Goal: Transaction & Acquisition: Subscribe to service/newsletter

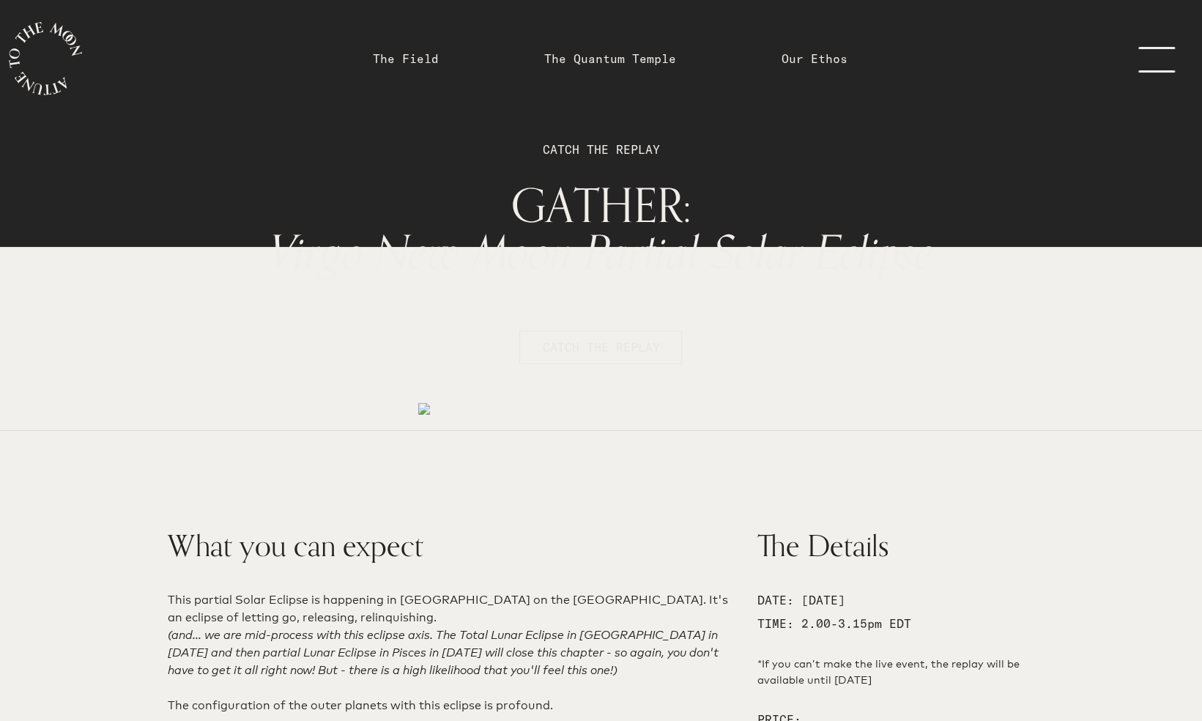
click at [607, 350] on span "CATCH THE REPLAY" at bounding box center [600, 347] width 117 height 18
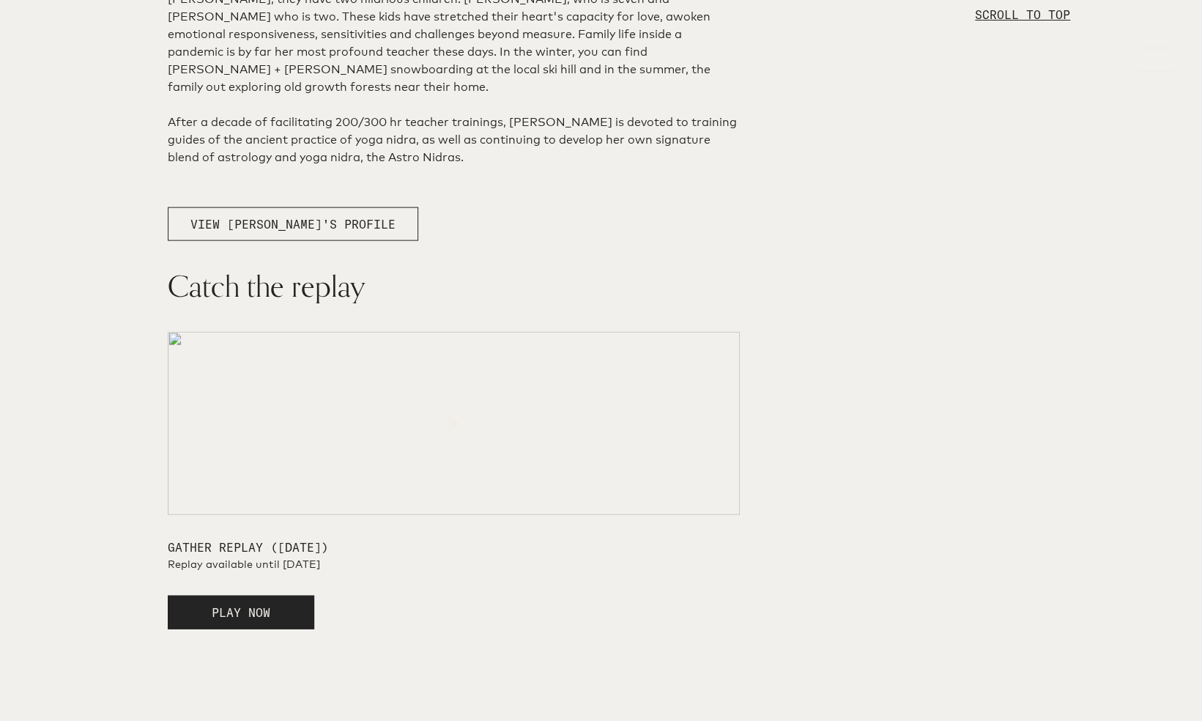
scroll to position [2578, 0]
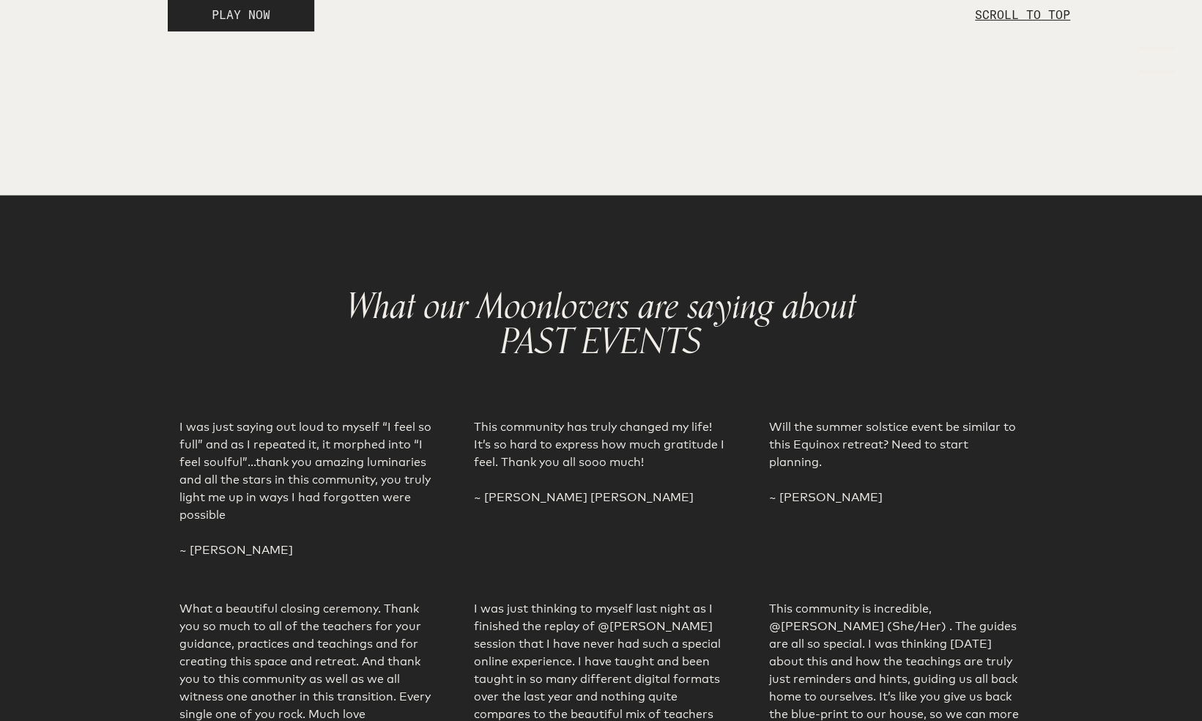
click at [281, 31] on button "PLAY NOW" at bounding box center [241, 15] width 146 height 34
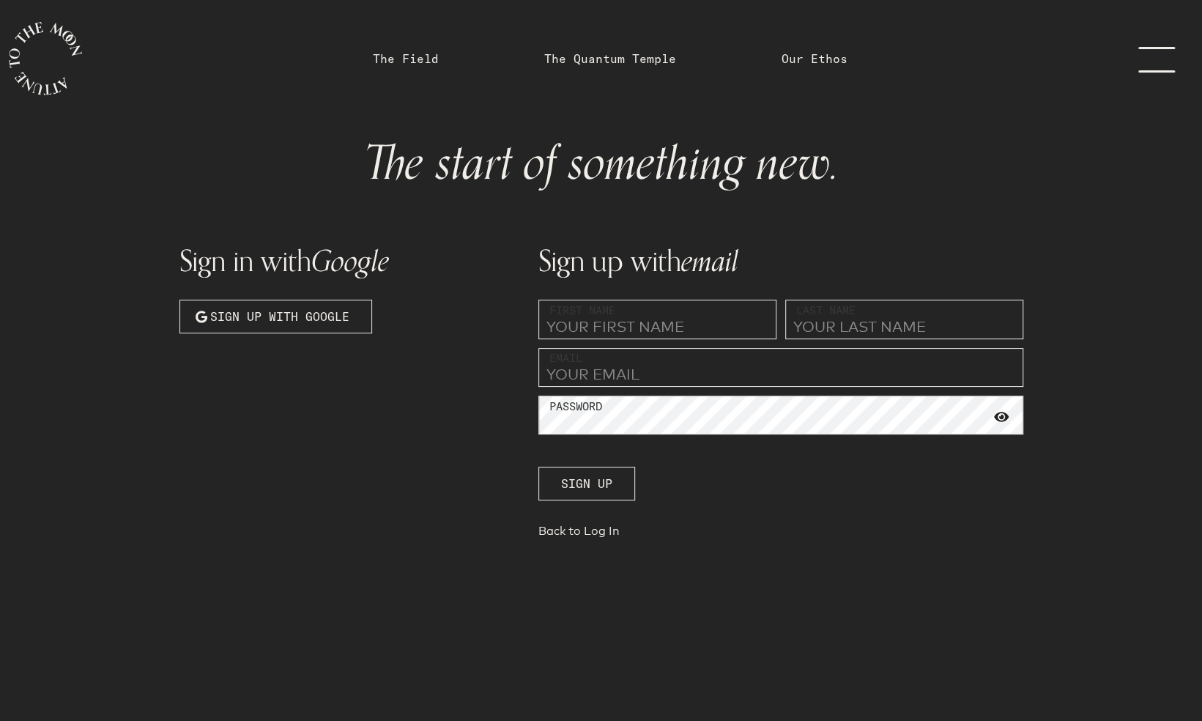
drag, startPoint x: 302, startPoint y: 309, endPoint x: 303, endPoint y: 242, distance: 67.4
click at [303, 242] on div "Sign in with Google Sign up with Google" at bounding box center [350, 383] width 359 height 339
click at [294, 258] on h1 "Sign in with Google" at bounding box center [349, 261] width 341 height 30
click at [592, 532] on link "Back to Log In" at bounding box center [780, 534] width 485 height 21
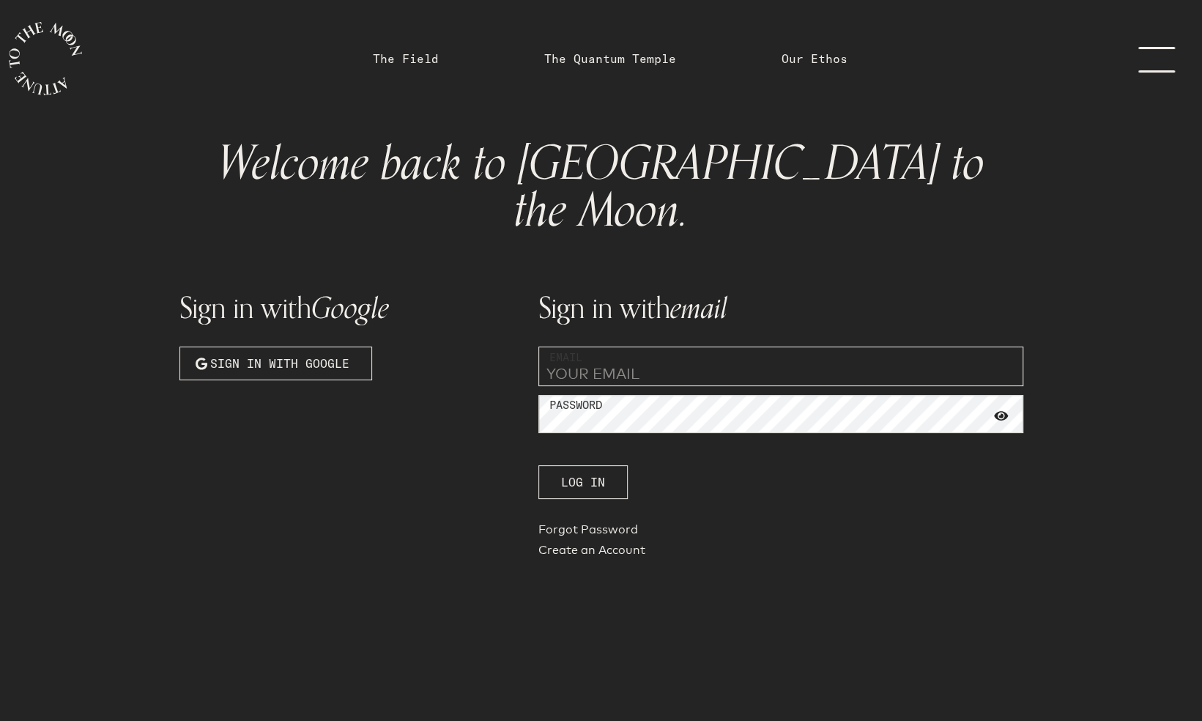
click at [609, 346] on input "email" at bounding box center [780, 366] width 485 height 40
type input "[EMAIL_ADDRESS][DOMAIN_NAME]"
click at [586, 473] on span "Log In" at bounding box center [583, 482] width 44 height 18
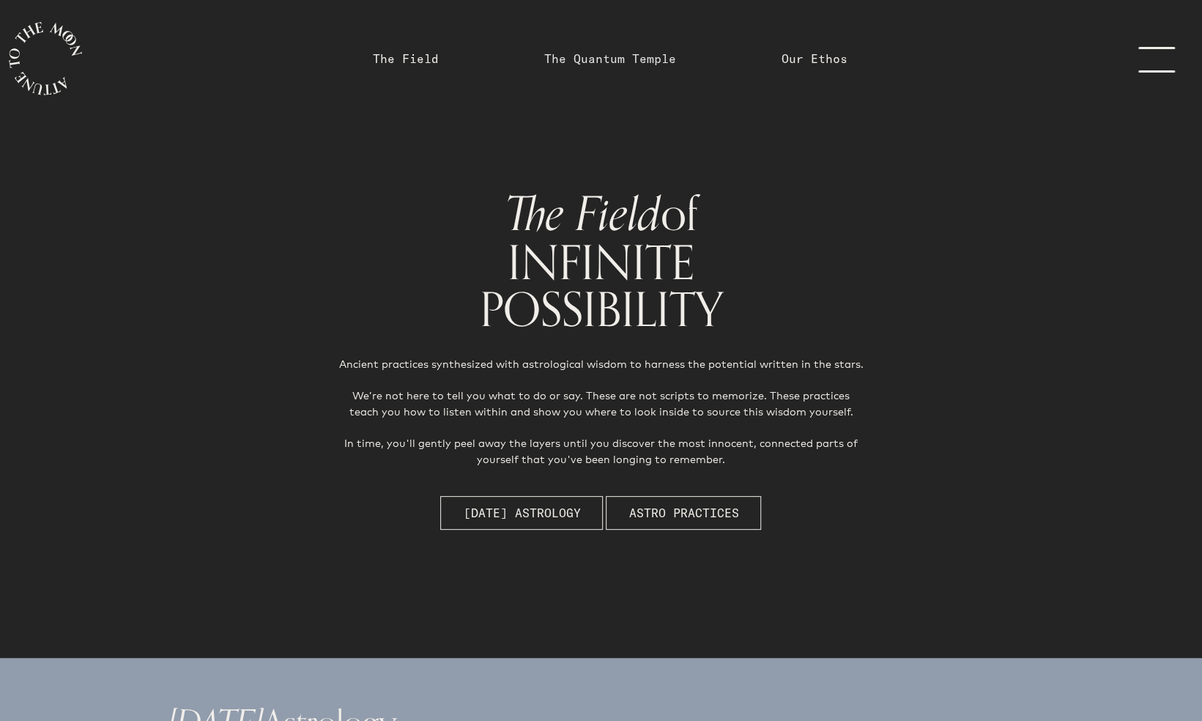
click at [574, 52] on link "The Quantum Temple" at bounding box center [610, 59] width 132 height 18
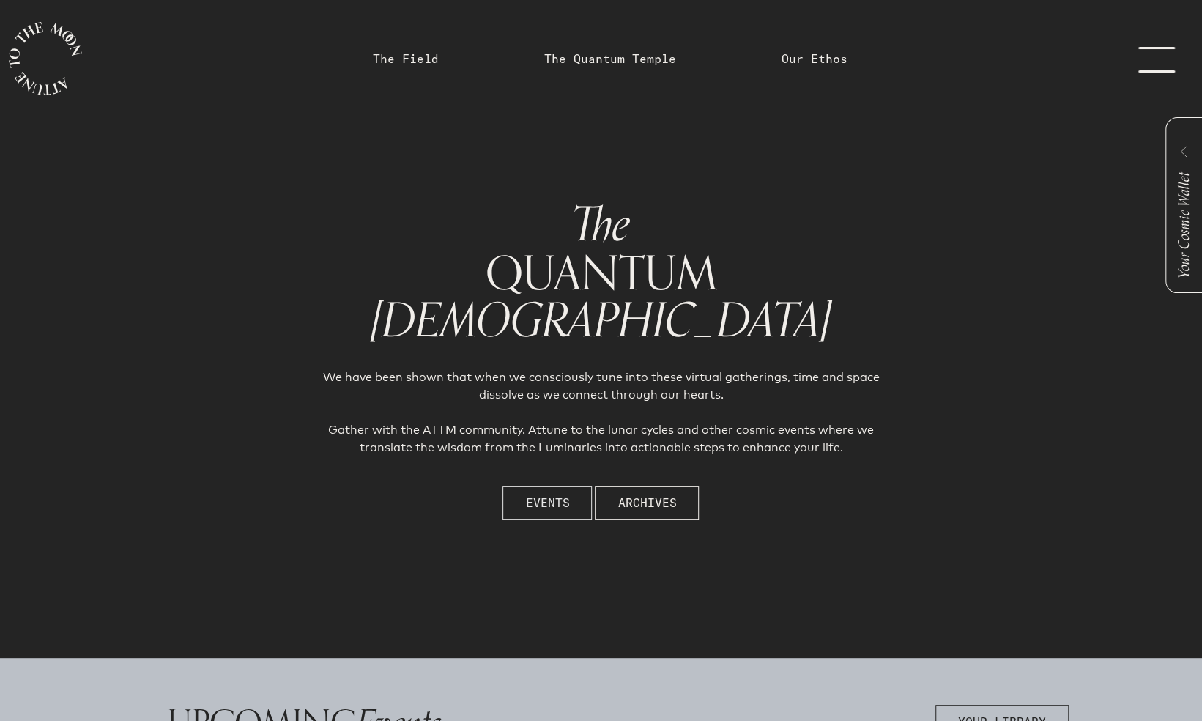
click at [564, 500] on span "Events" at bounding box center [547, 503] width 44 height 18
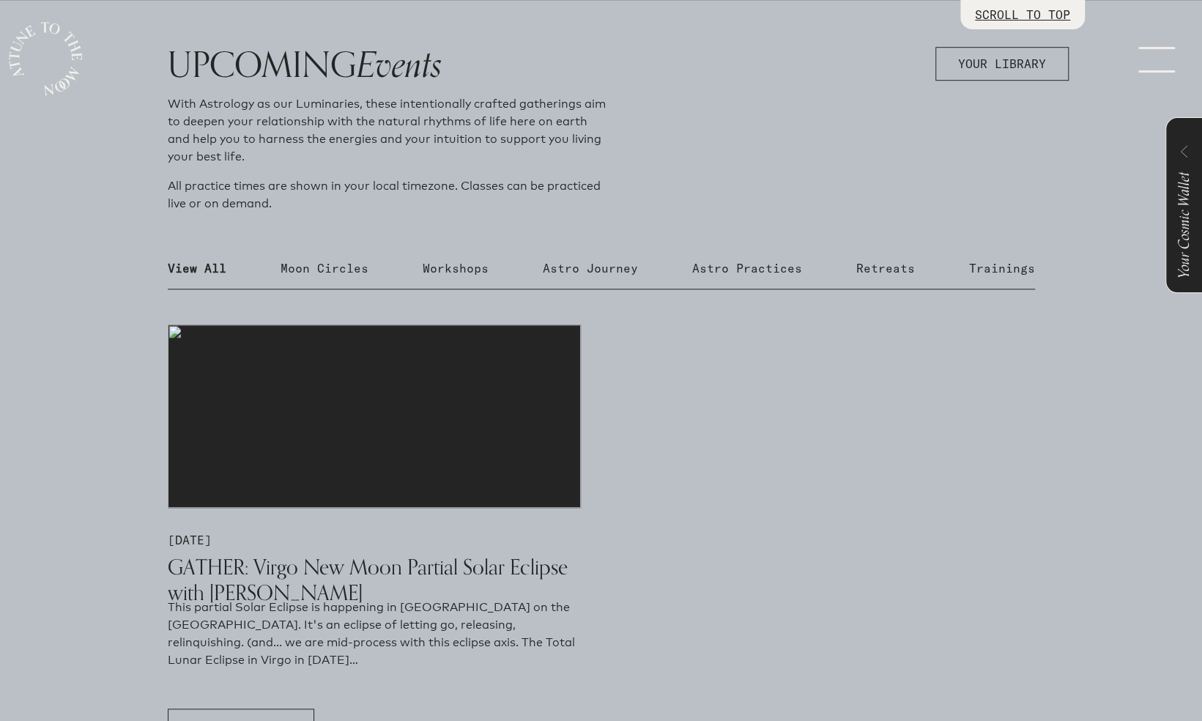
scroll to position [752, 0]
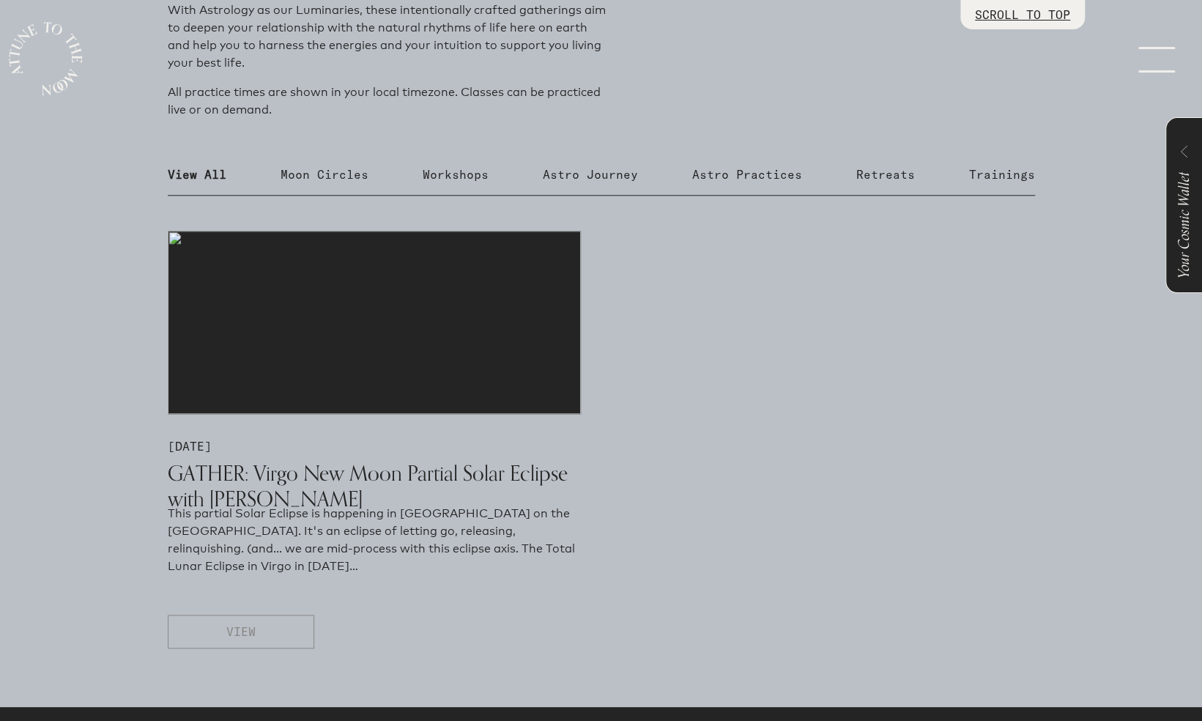
click at [264, 629] on button "VIEW" at bounding box center [241, 632] width 146 height 34
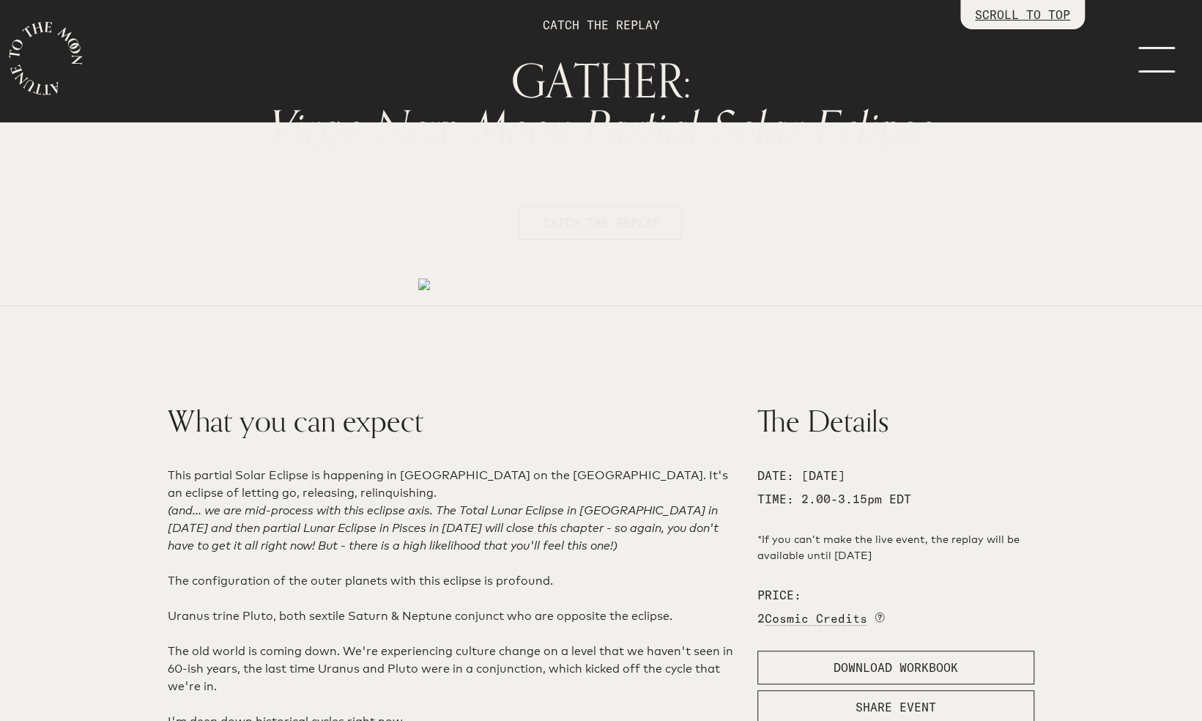
click at [601, 231] on button "CATCH THE REPLAY" at bounding box center [600, 223] width 163 height 34
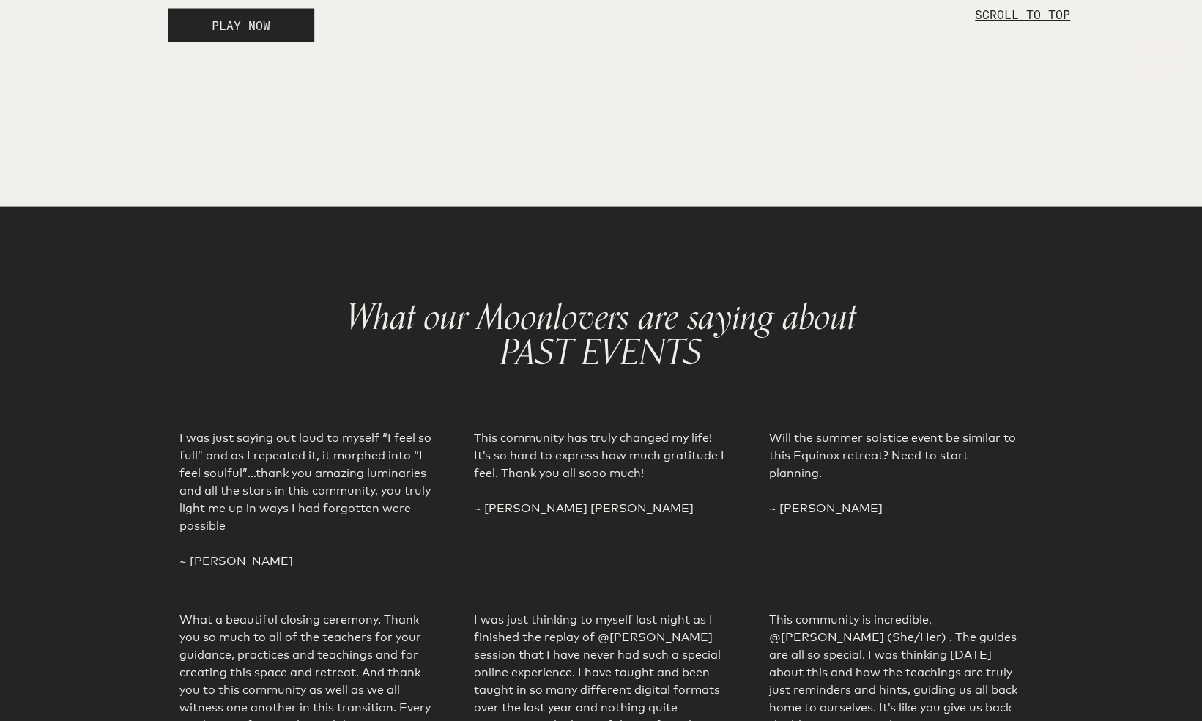
scroll to position [2578, 0]
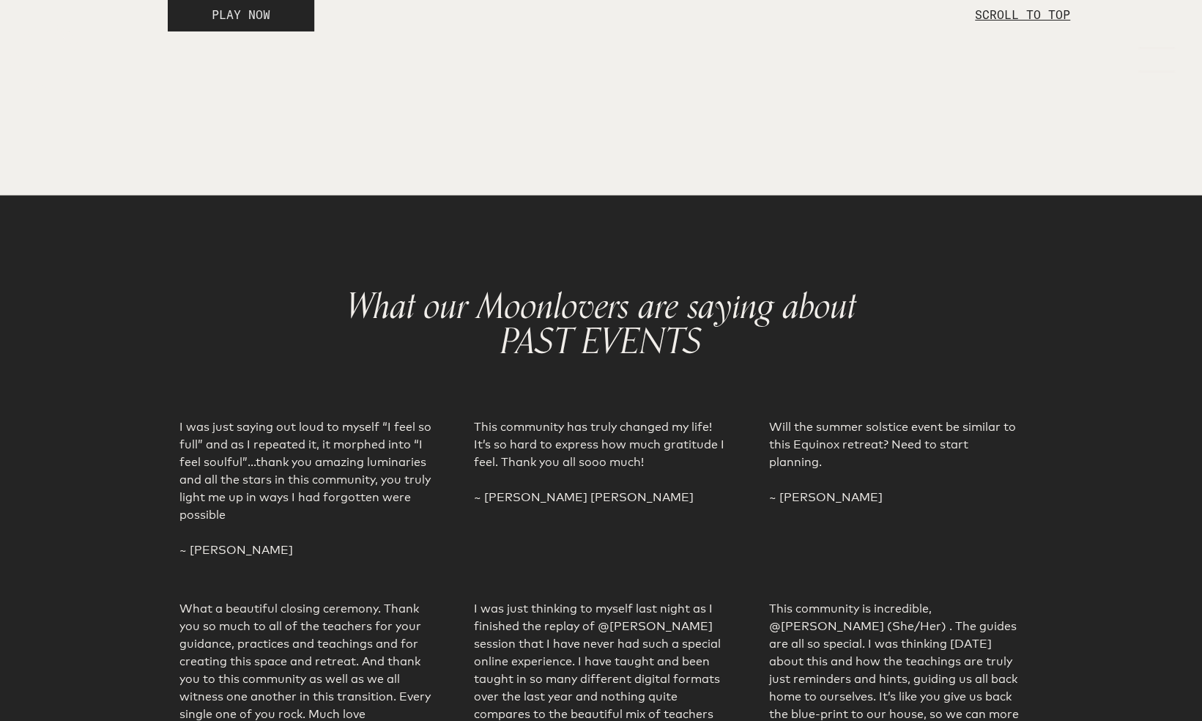
click at [254, 22] on span "PLAY NOW" at bounding box center [241, 14] width 59 height 15
